Goal: Book appointment/travel/reservation

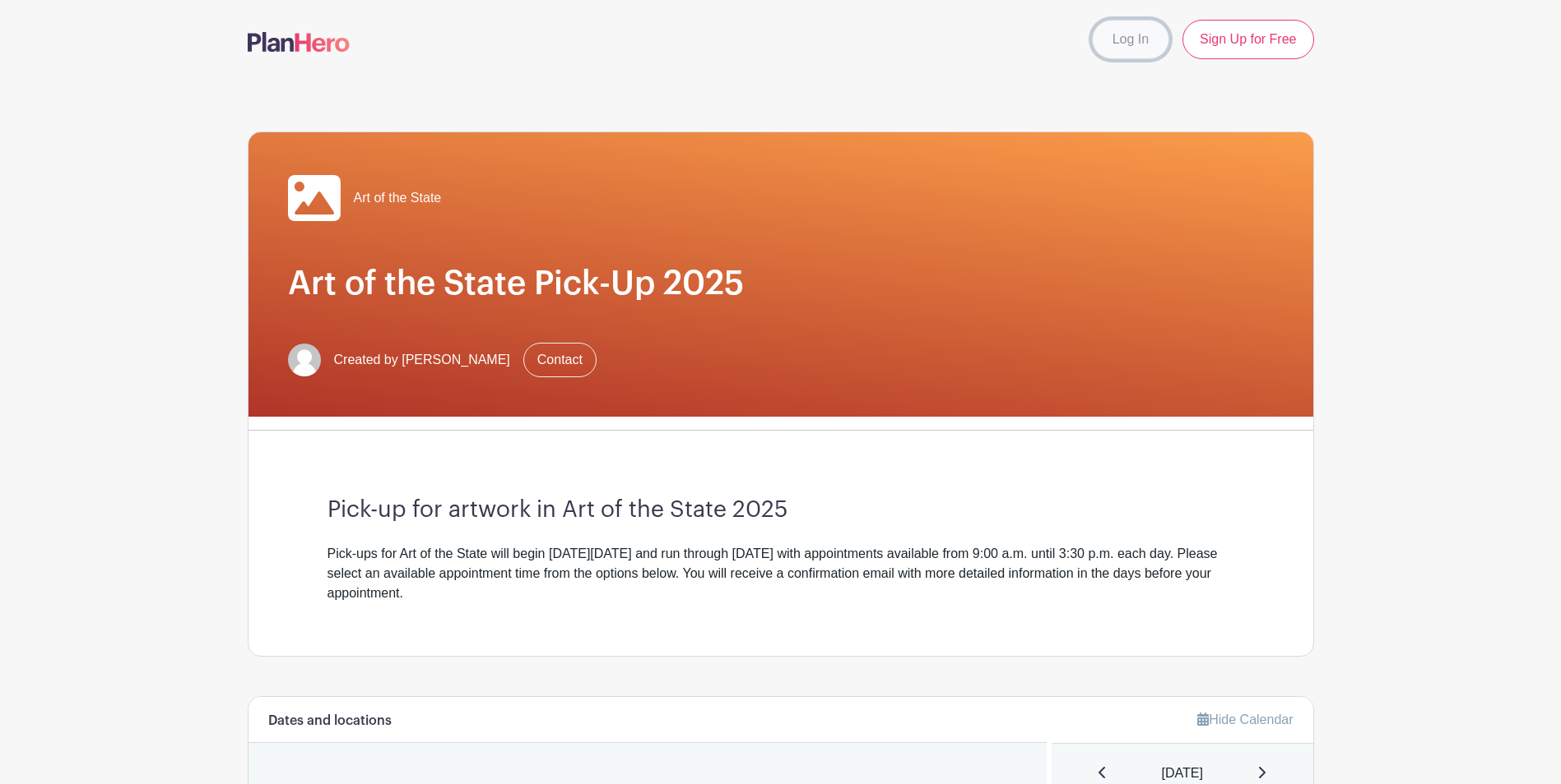
click at [1140, 37] on link "Log In" at bounding box center [1131, 39] width 77 height 40
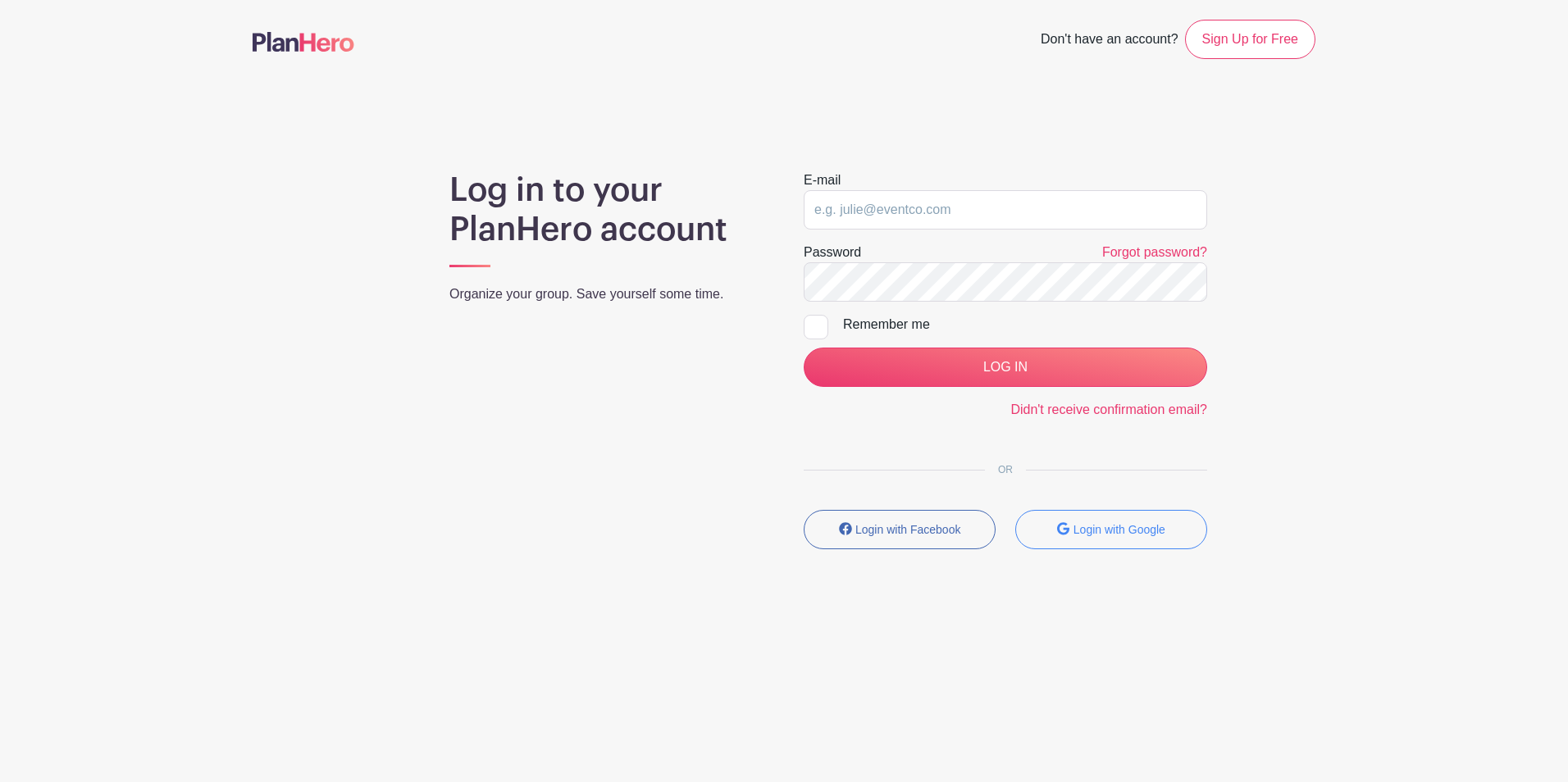
click at [951, 181] on div "E-mail" at bounding box center [1005, 200] width 404 height 59
click at [951, 206] on input "email" at bounding box center [1005, 209] width 404 height 39
type input "amhammond@pa.gov"
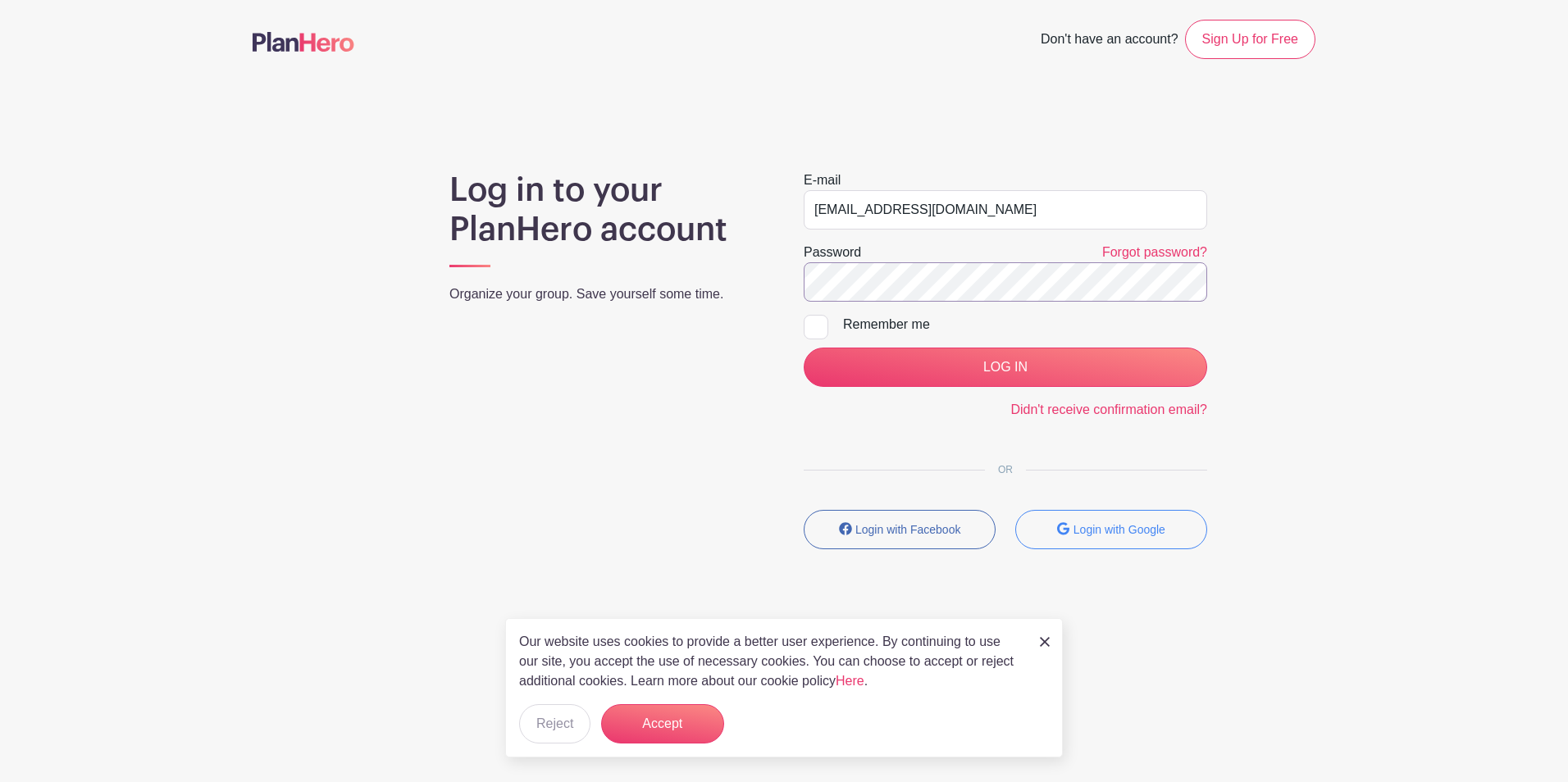
click at [804, 348] on input "LOG IN" at bounding box center [1005, 367] width 404 height 39
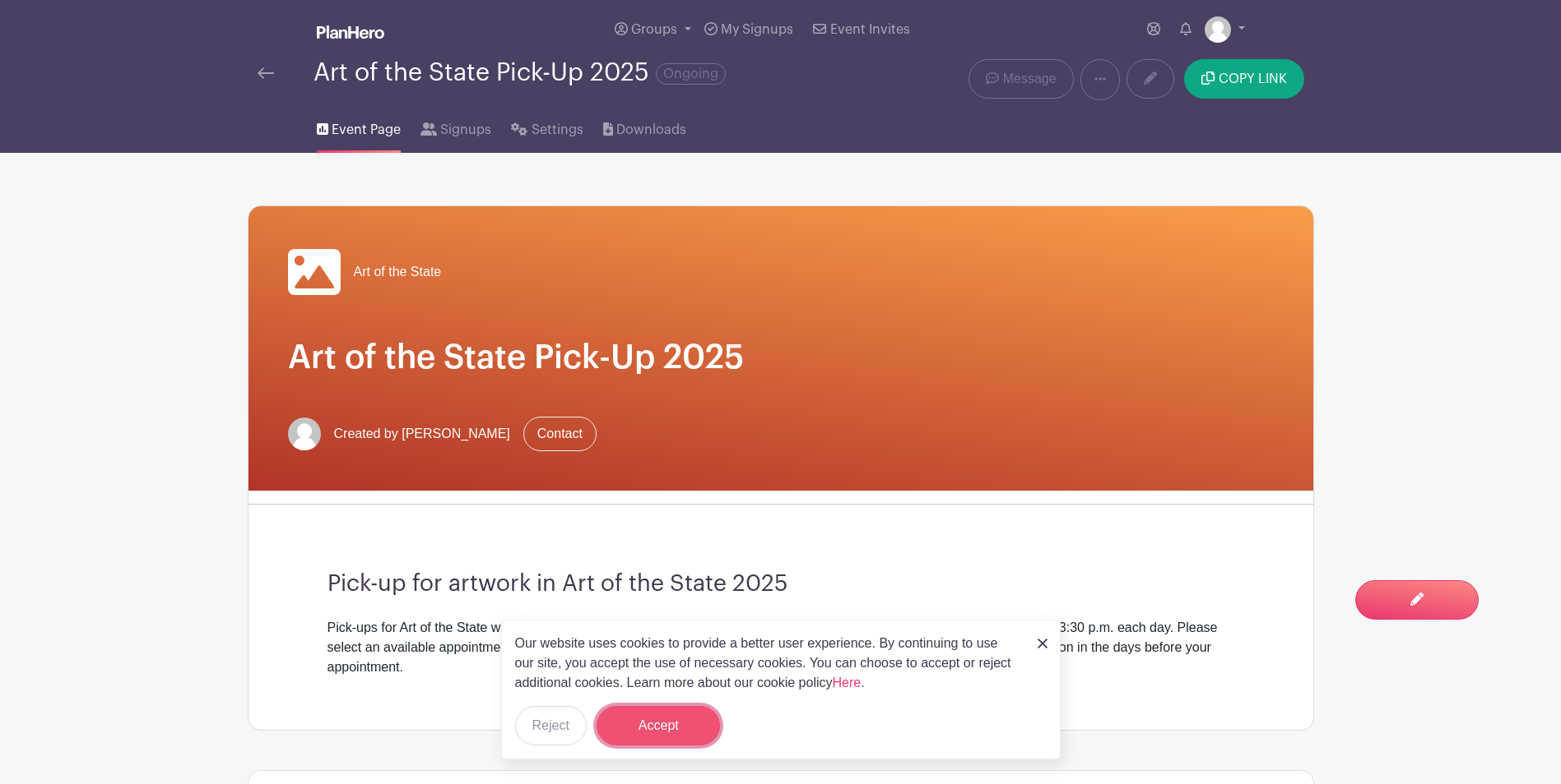
click at [681, 730] on button "Accept" at bounding box center [658, 726] width 123 height 40
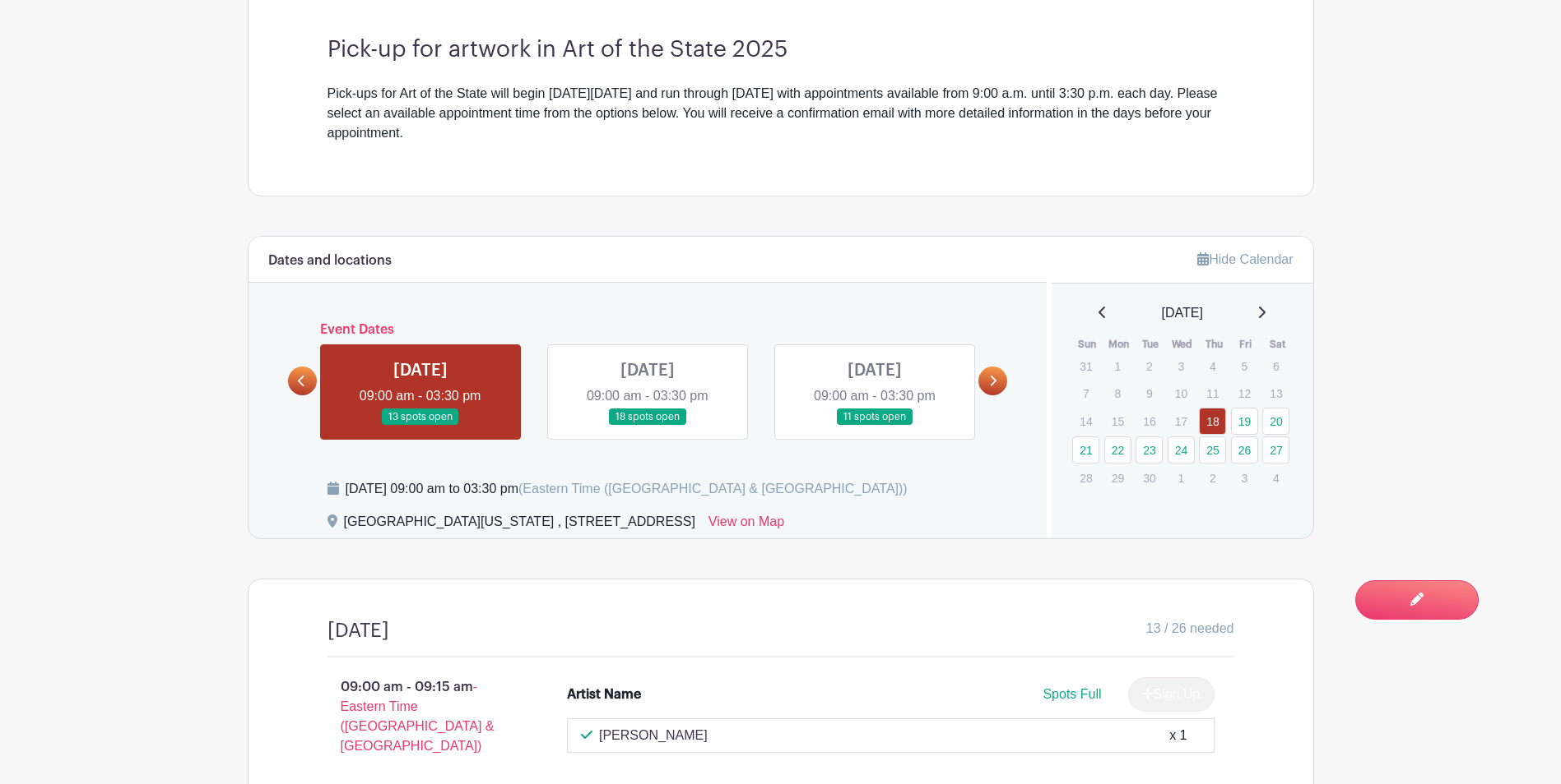
scroll to position [576, 0]
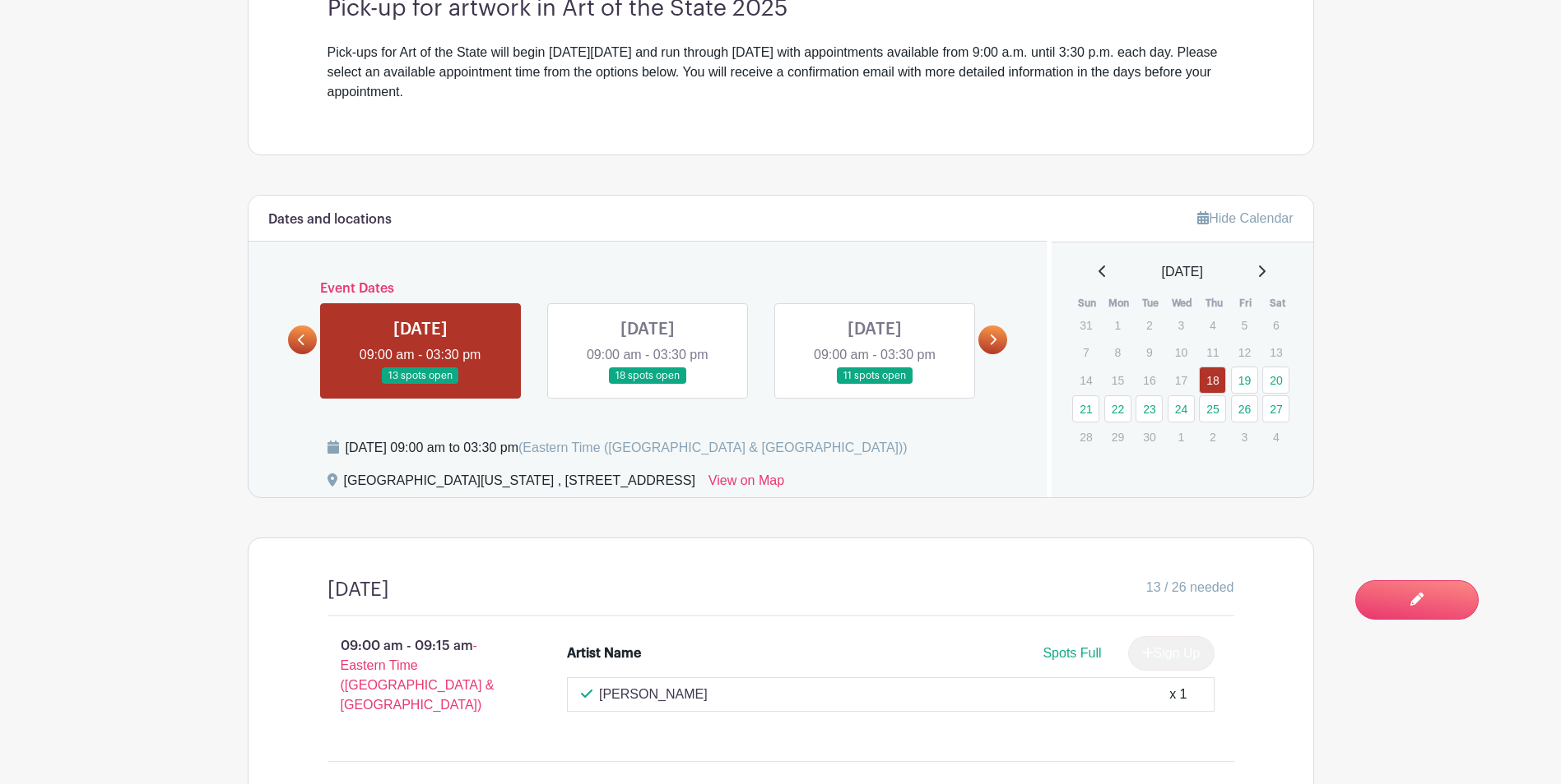
click at [647, 385] on link at bounding box center [647, 385] width 0 height 0
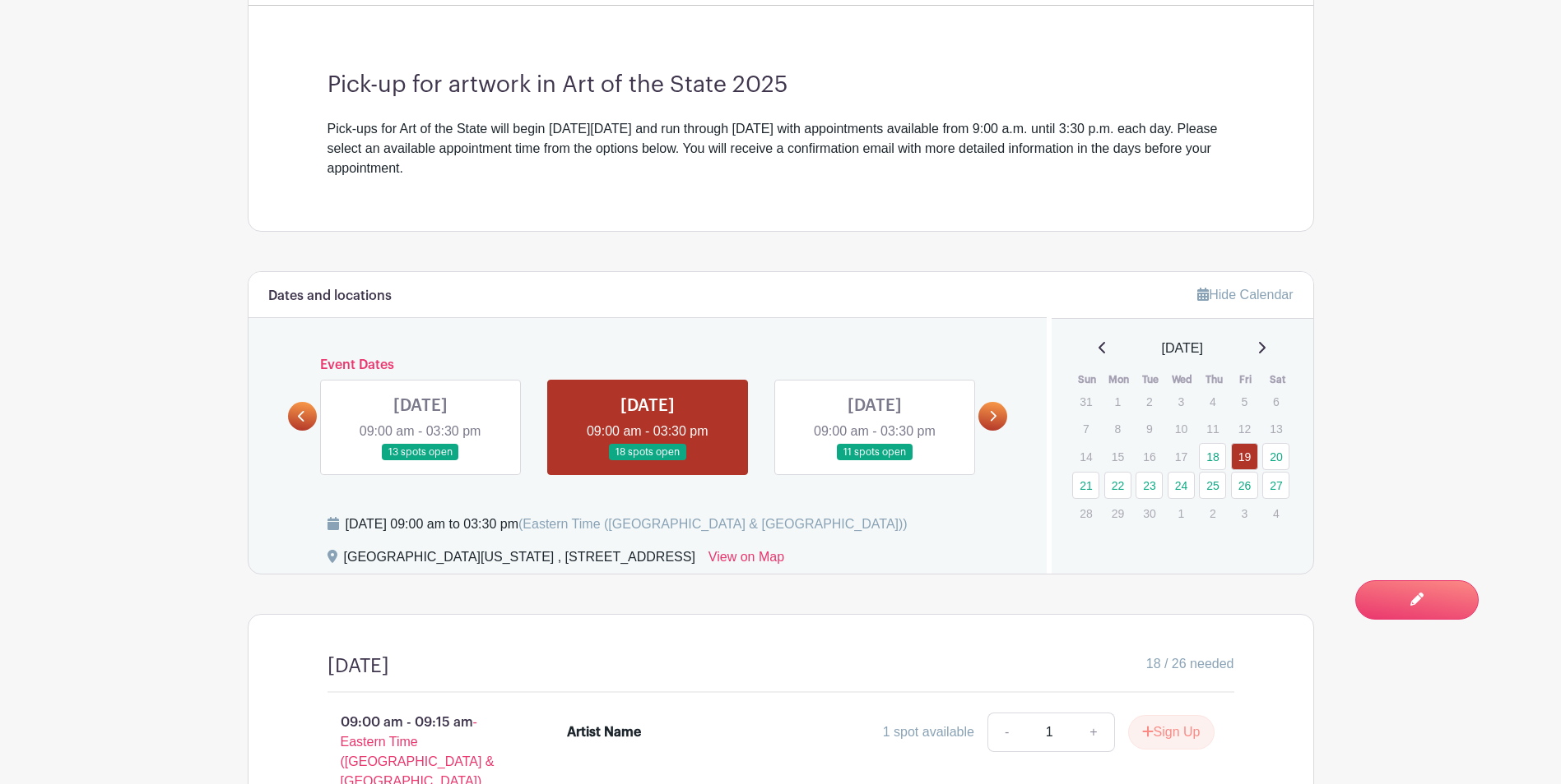
scroll to position [631, 0]
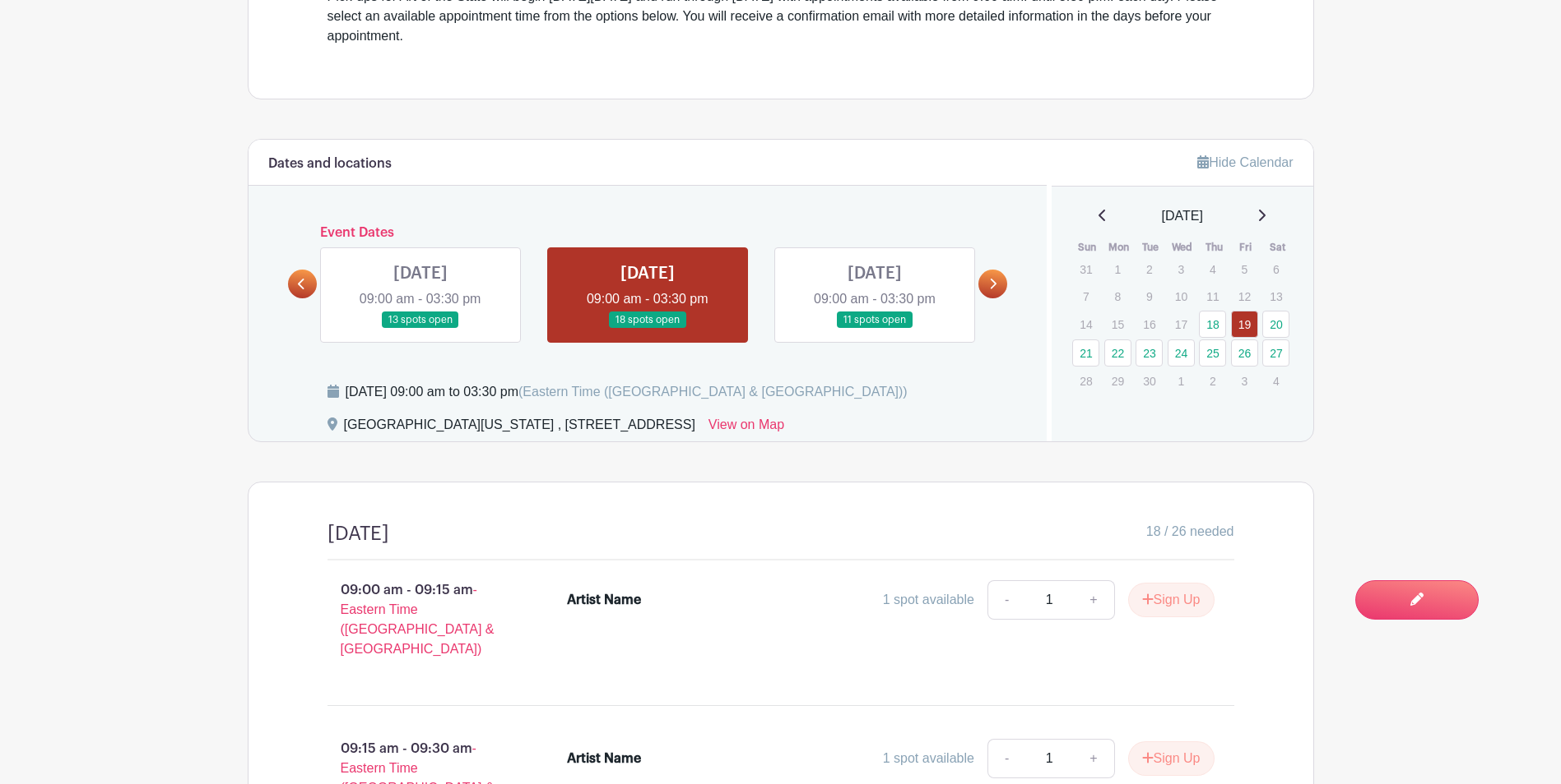
click at [875, 329] on link at bounding box center [875, 329] width 0 height 0
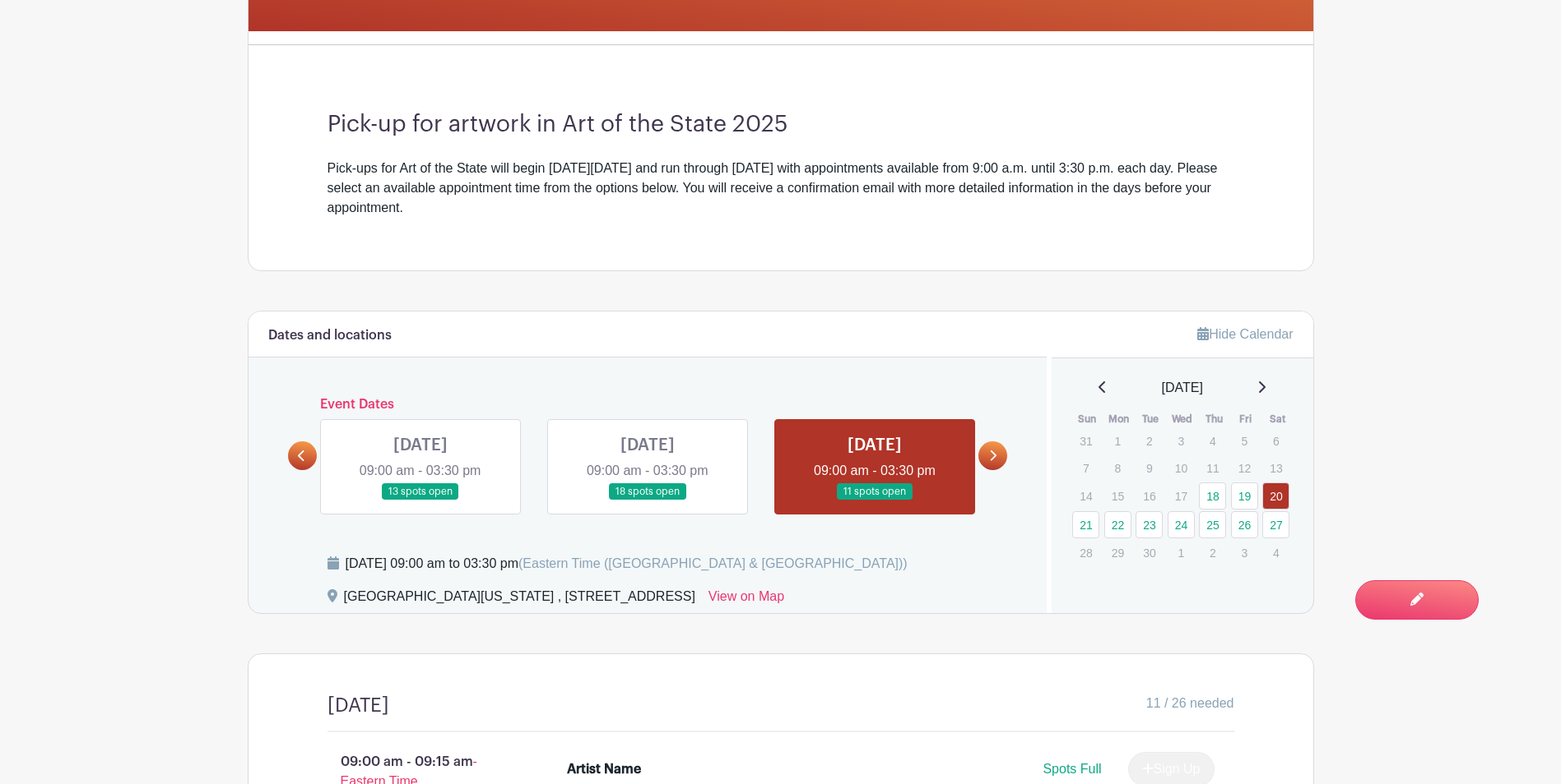
scroll to position [658, 0]
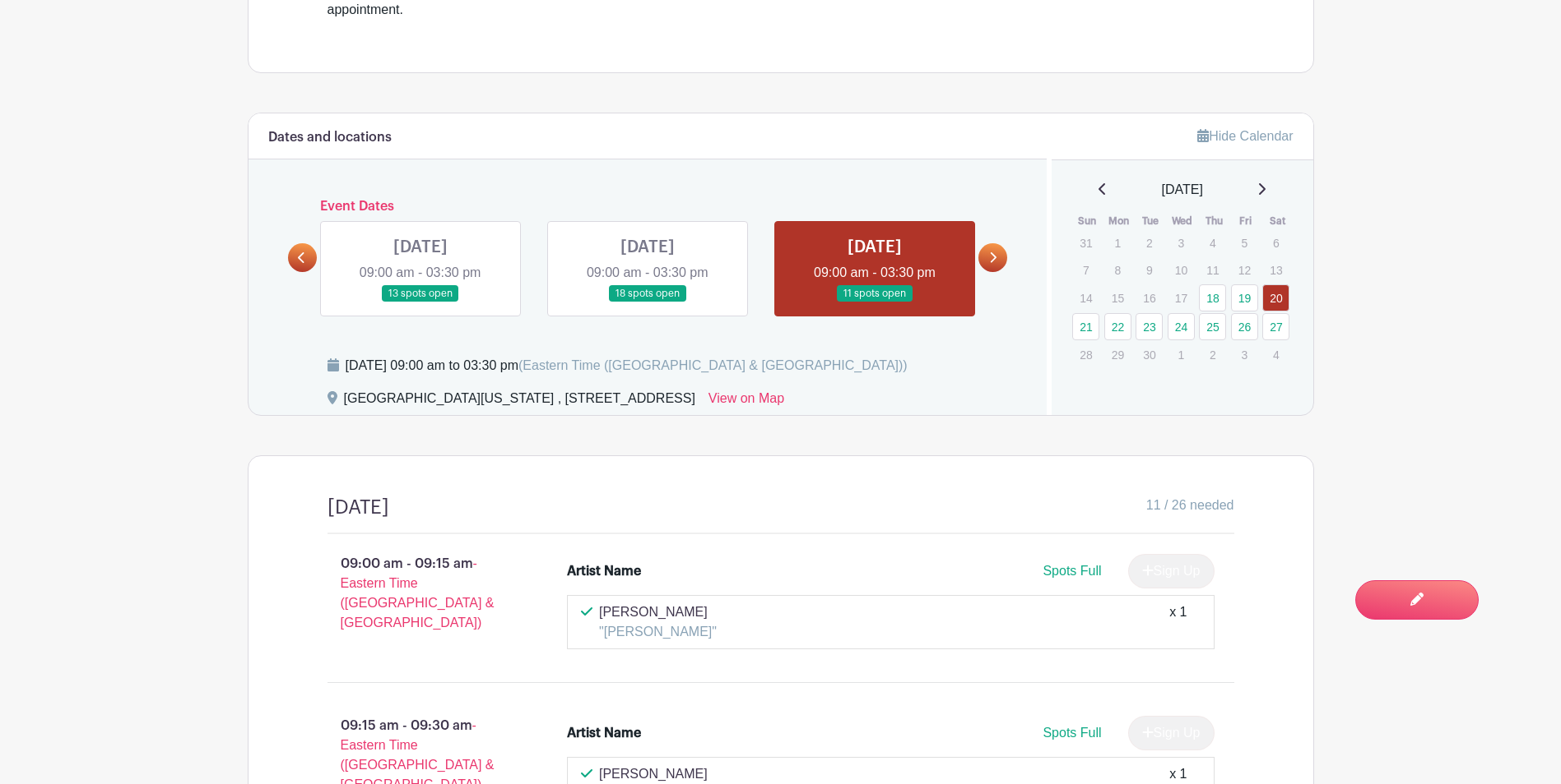
click at [991, 260] on icon at bounding box center [993, 258] width 7 height 12
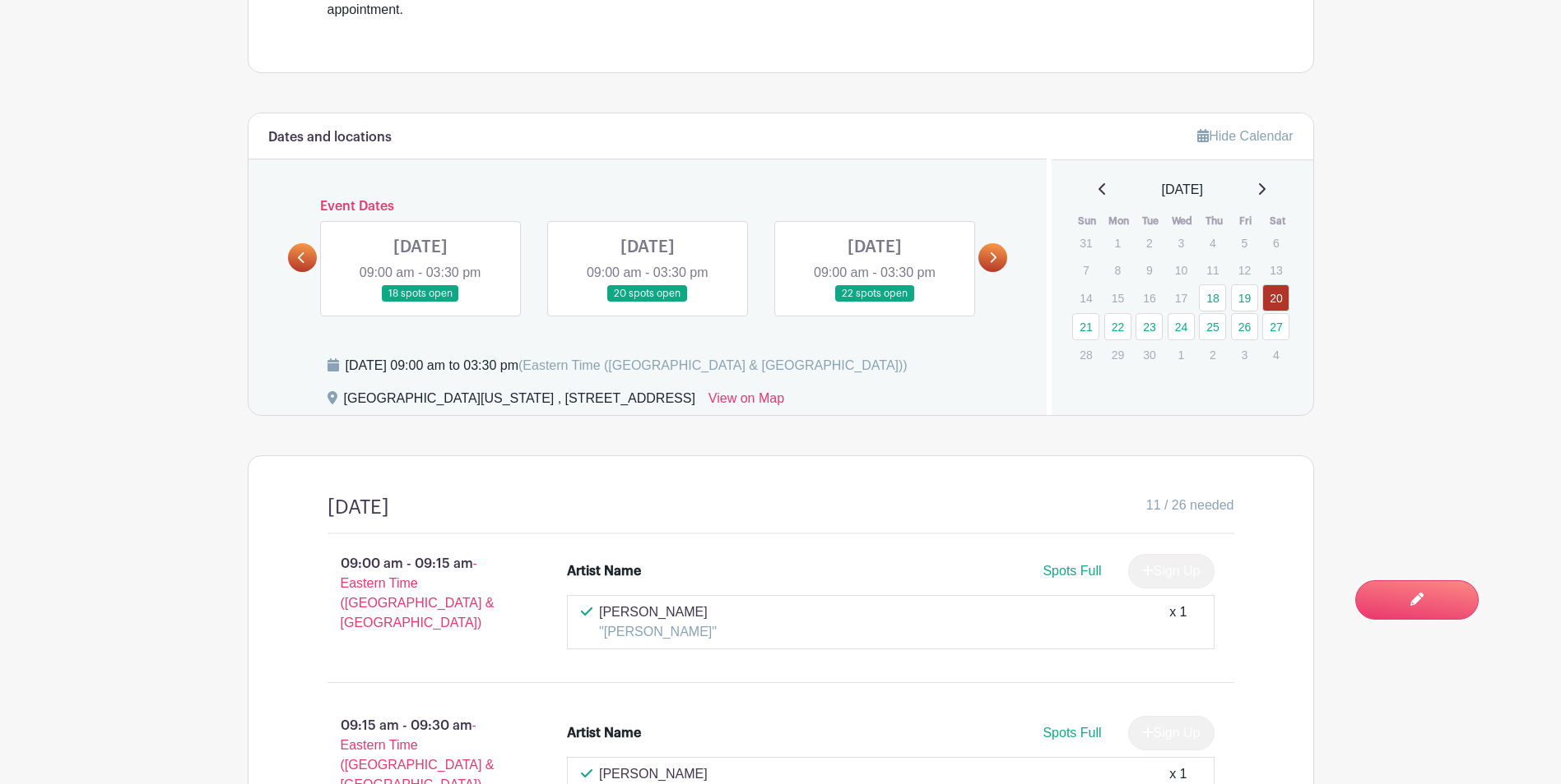
click at [647, 303] on link at bounding box center [647, 303] width 0 height 0
click at [421, 303] on link at bounding box center [421, 303] width 0 height 0
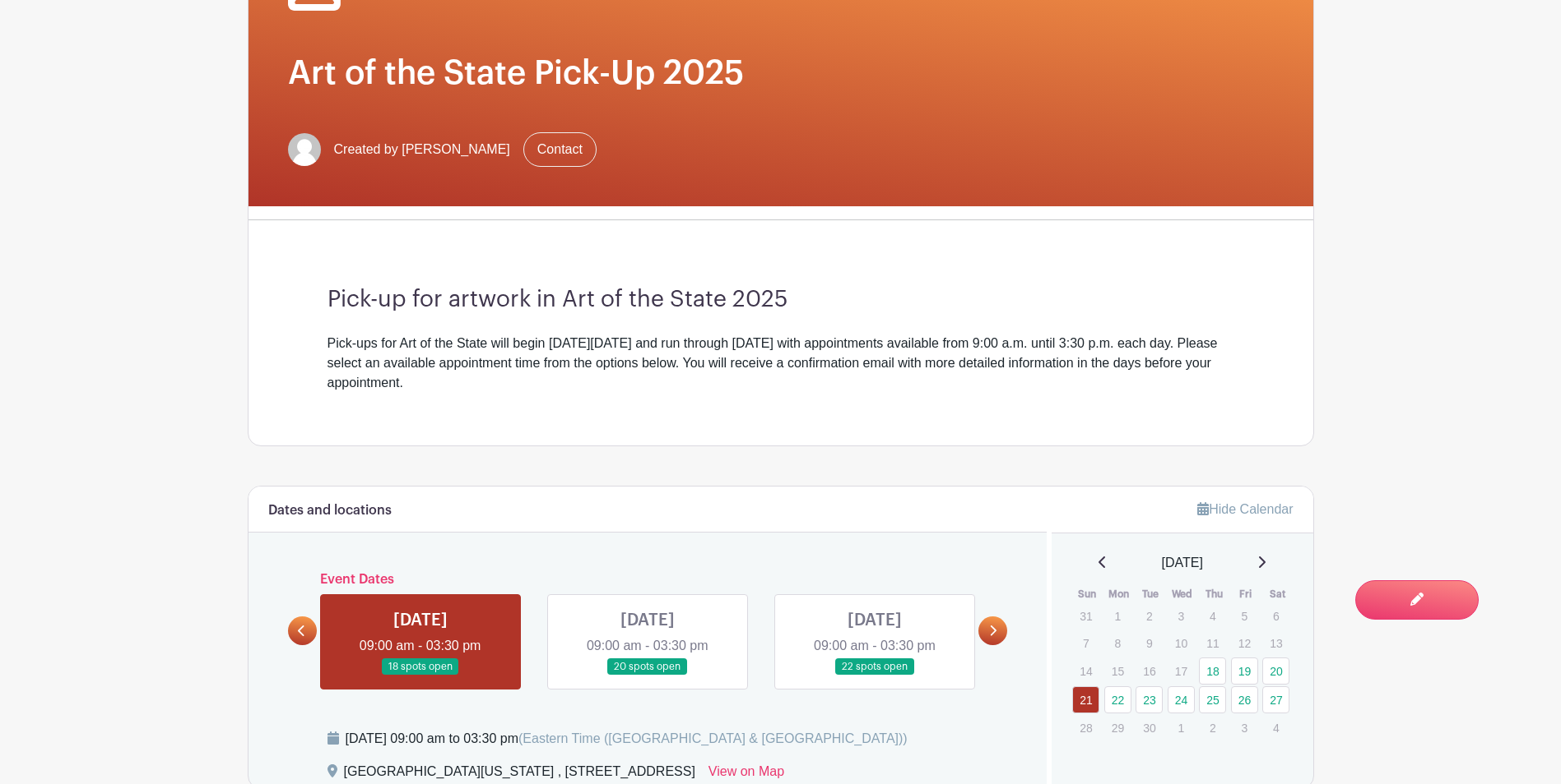
scroll to position [493, 0]
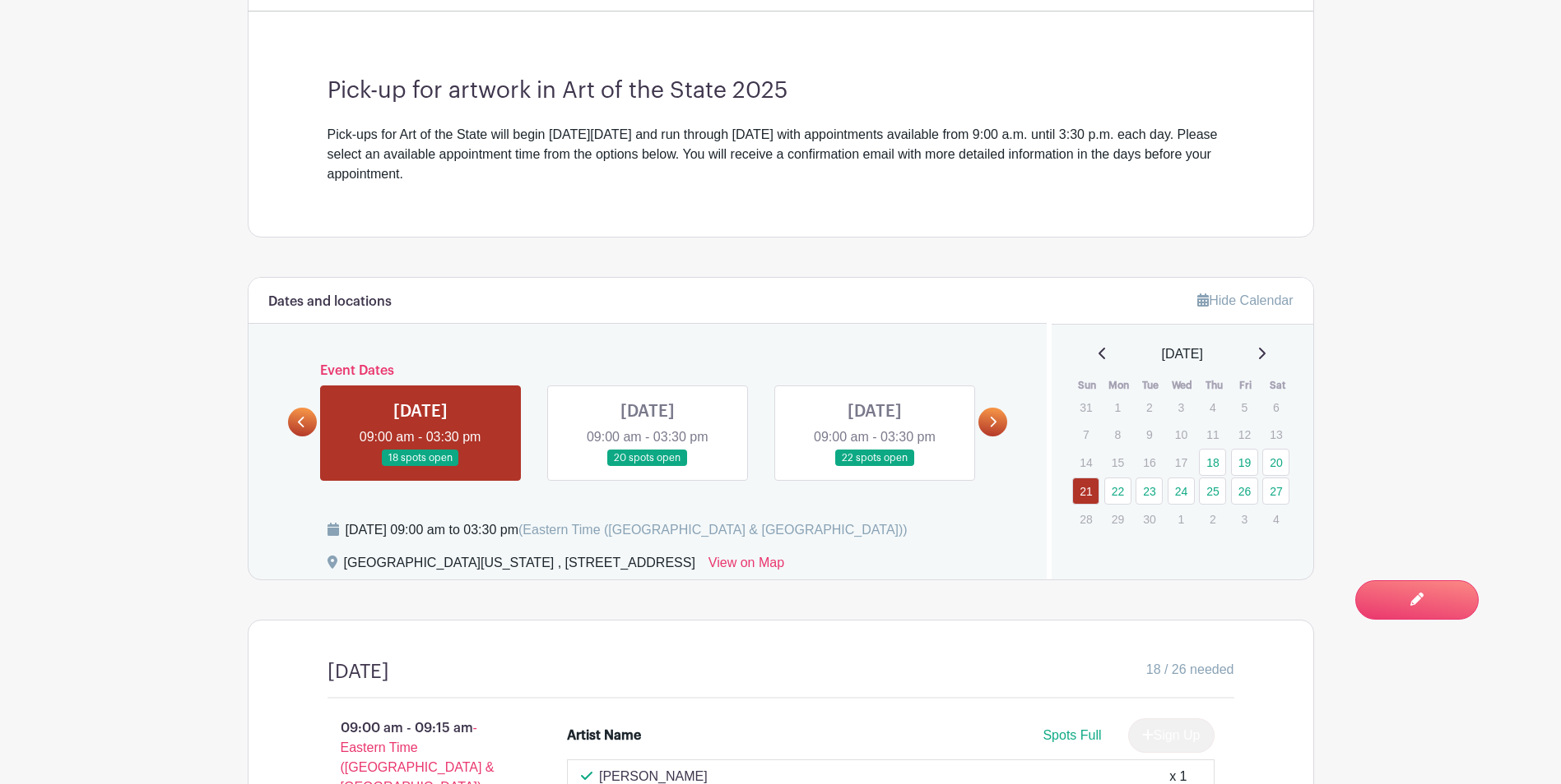
click at [647, 467] on link at bounding box center [647, 467] width 0 height 0
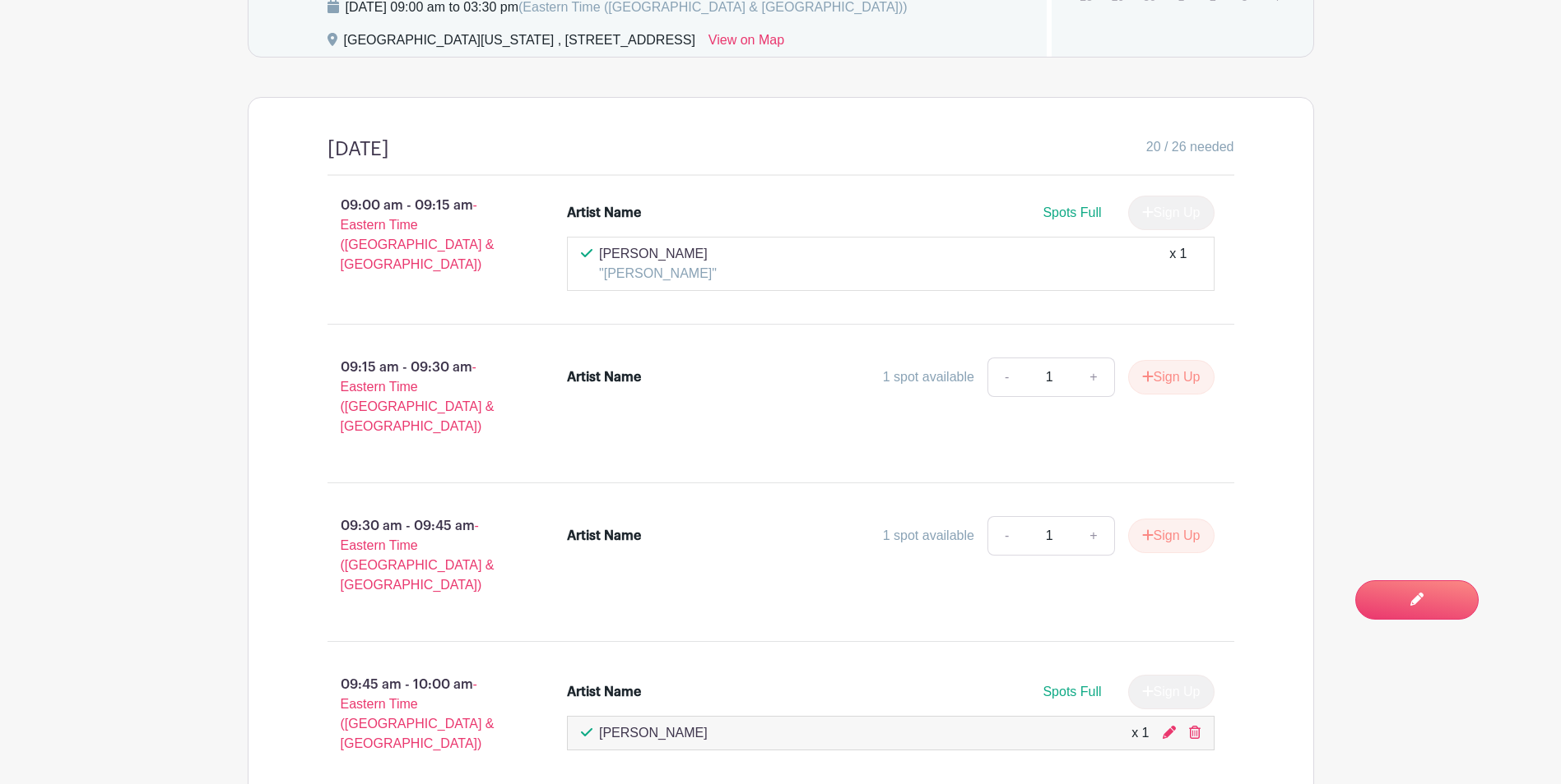
scroll to position [523, 0]
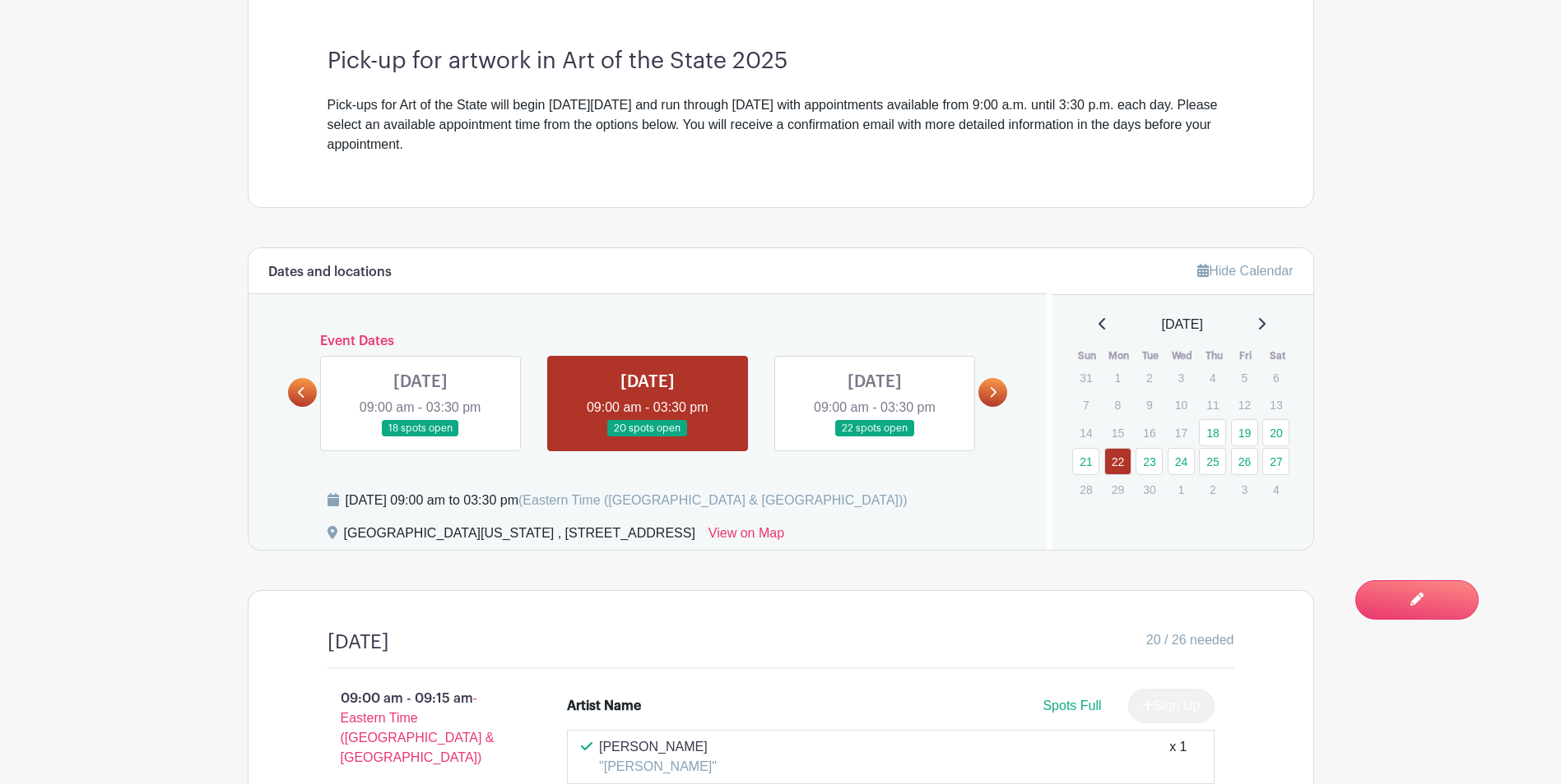
click at [875, 437] on link at bounding box center [875, 437] width 0 height 0
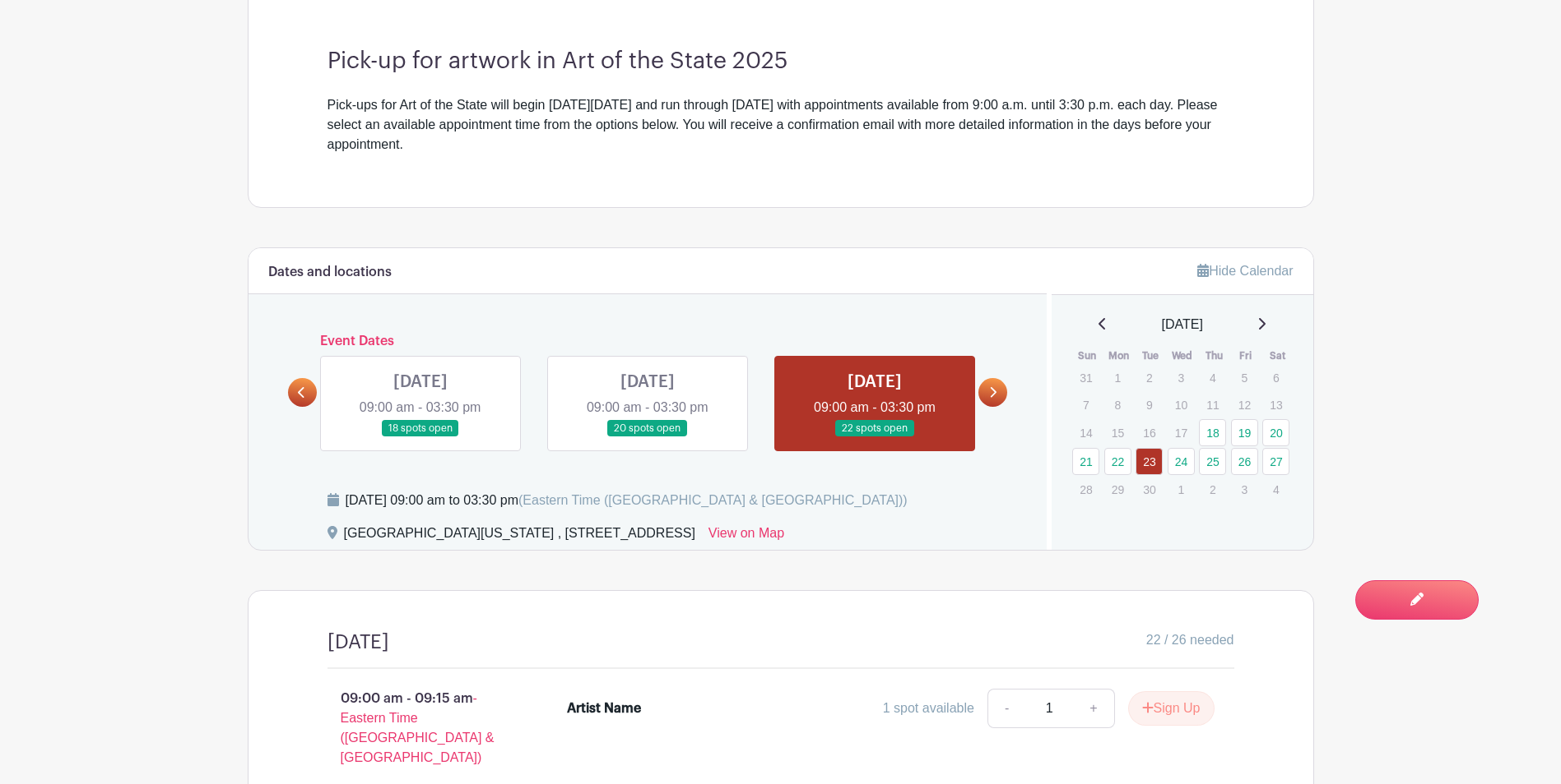
click at [997, 397] on link at bounding box center [993, 392] width 29 height 29
